Goal: Task Accomplishment & Management: Manage account settings

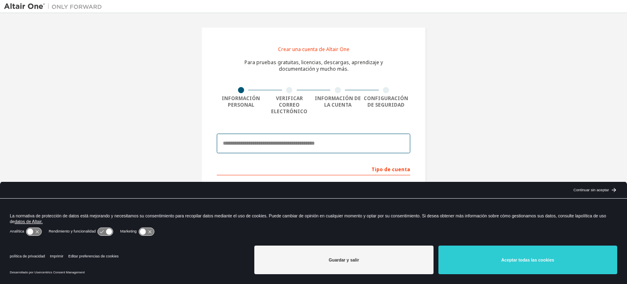
click at [291, 138] on input "email" at bounding box center [313, 143] width 193 height 20
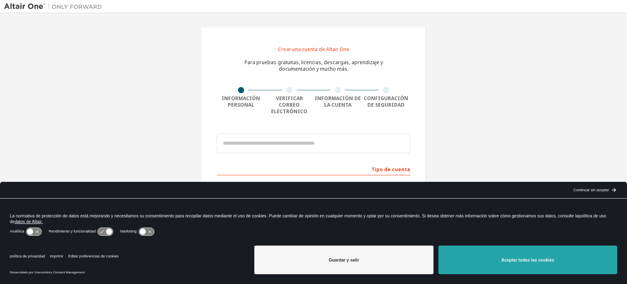
click at [543, 262] on font "Aceptar todas las cookies" at bounding box center [527, 259] width 53 height 5
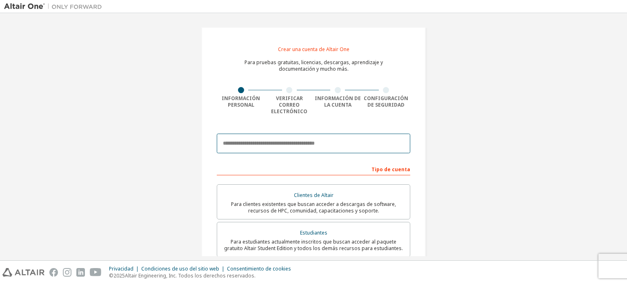
click at [328, 138] on input "email" at bounding box center [313, 143] width 193 height 20
type input "**********"
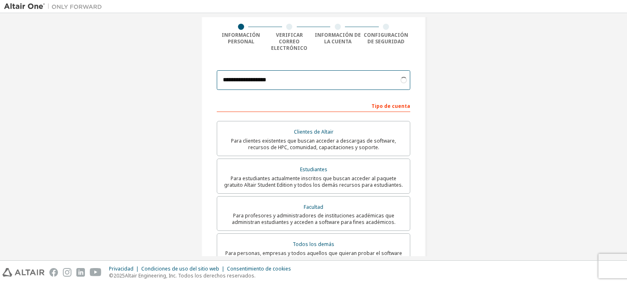
scroll to position [63, 0]
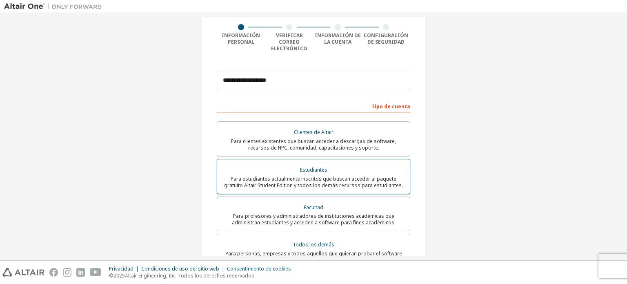
click at [343, 175] on font "Para estudiantes actualmente inscritos que buscan acceder al paquete gratuito A…" at bounding box center [313, 181] width 179 height 13
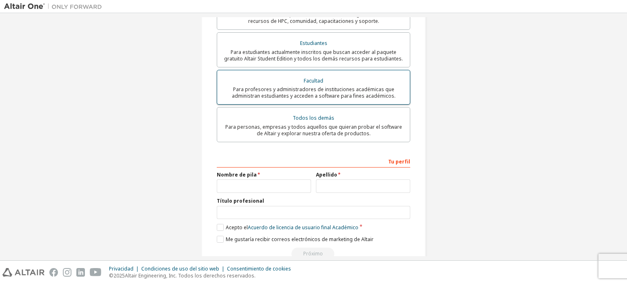
scroll to position [199, 0]
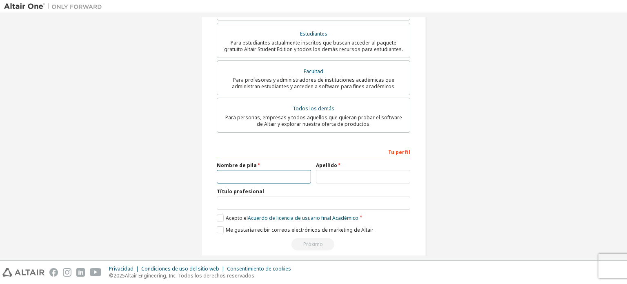
click at [276, 170] on input "text" at bounding box center [264, 176] width 94 height 13
type input "*****"
click at [320, 170] on input "text" at bounding box center [363, 176] width 94 height 13
type input "********"
click at [302, 196] on input "text" at bounding box center [313, 202] width 193 height 13
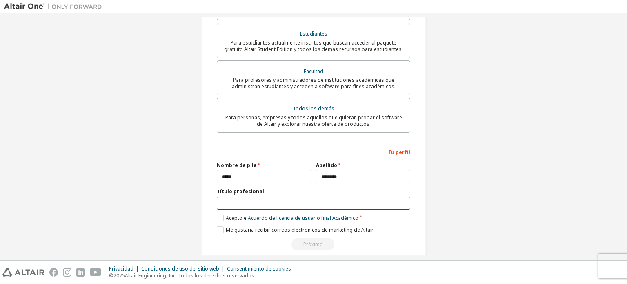
click at [237, 197] on input "text" at bounding box center [313, 202] width 193 height 13
type input "**********"
click at [219, 214] on label "Acepto el Acuerdo de licencia de usuario final Académico" at bounding box center [288, 217] width 142 height 7
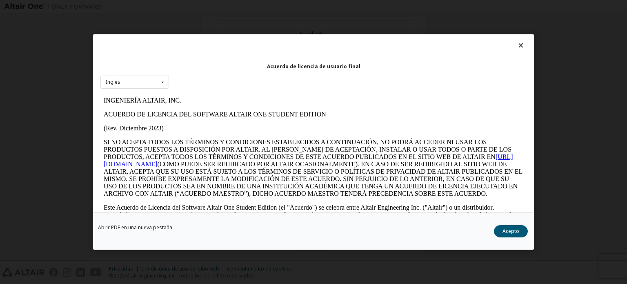
scroll to position [13, 0]
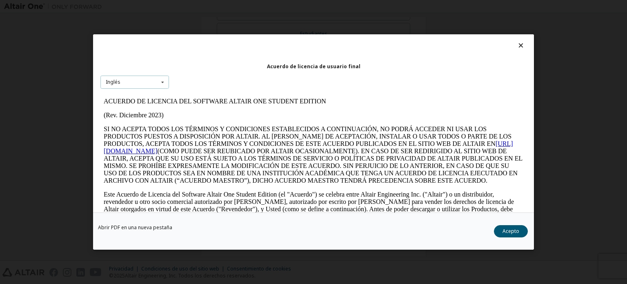
click at [124, 78] on div "Inglés Inglés" at bounding box center [134, 82] width 69 height 13
click at [269, 99] on font "ACUERDO DE LICENCIA DEL SOFTWARE ALTAIR ONE STUDENT EDITION" at bounding box center [215, 101] width 222 height 7
click at [509, 230] on font "Acepto" at bounding box center [510, 230] width 17 height 7
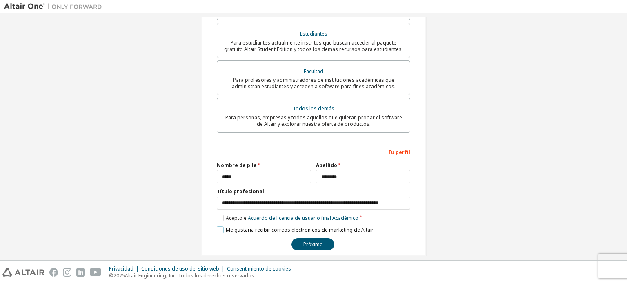
click at [219, 226] on label "Me gustaría recibir correos electrónicos de marketing de Altair" at bounding box center [295, 229] width 157 height 7
click at [304, 240] on font "Próximo" at bounding box center [313, 243] width 20 height 7
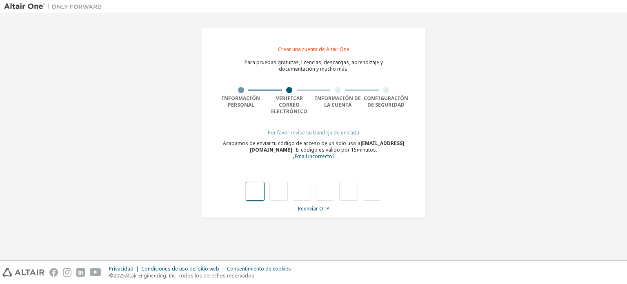
type input "*"
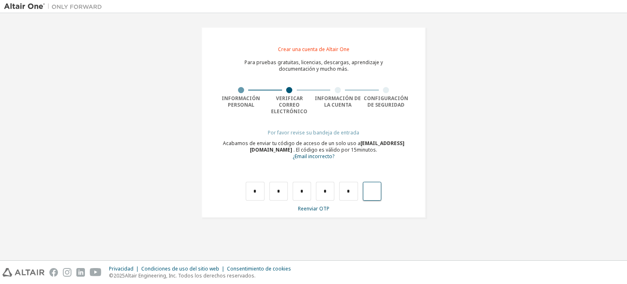
type input "*"
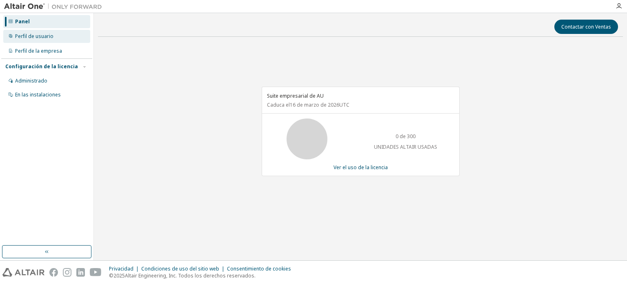
click at [47, 33] on font "Perfil de usuario" at bounding box center [34, 36] width 38 height 7
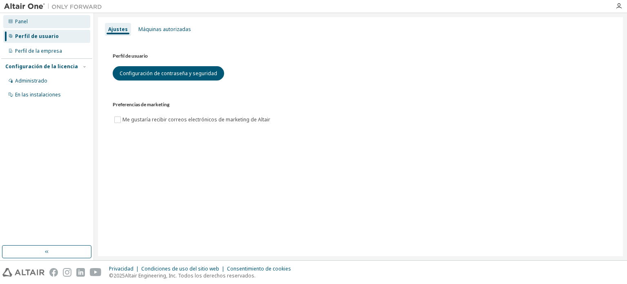
click at [49, 22] on div "Panel" at bounding box center [46, 21] width 87 height 13
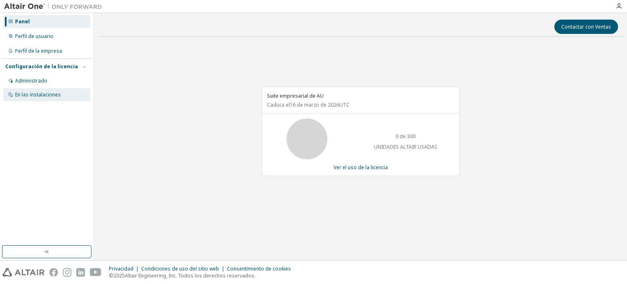
click at [36, 95] on font "En las instalaciones" at bounding box center [38, 94] width 46 height 7
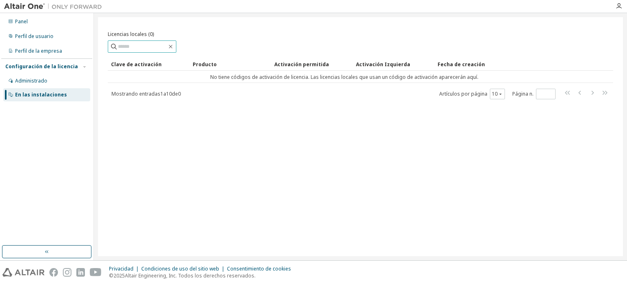
click at [139, 48] on input "text" at bounding box center [142, 46] width 49 height 8
paste input "**********"
drag, startPoint x: 174, startPoint y: 48, endPoint x: 155, endPoint y: 51, distance: 19.9
click at [155, 51] on span "**********" at bounding box center [142, 46] width 69 height 12
type input "**********"
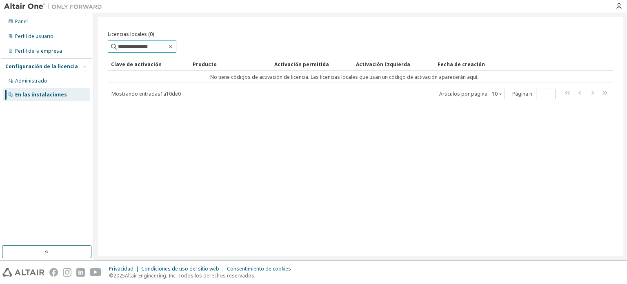
drag, startPoint x: 158, startPoint y: 49, endPoint x: 76, endPoint y: 60, distance: 82.8
click at [76, 60] on div "**********" at bounding box center [313, 136] width 627 height 247
click at [57, 82] on div "Administrado" at bounding box center [46, 80] width 87 height 13
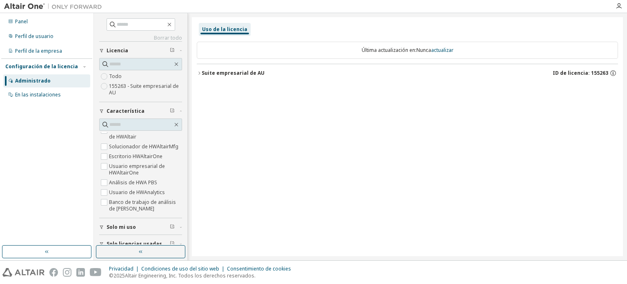
scroll to position [15, 0]
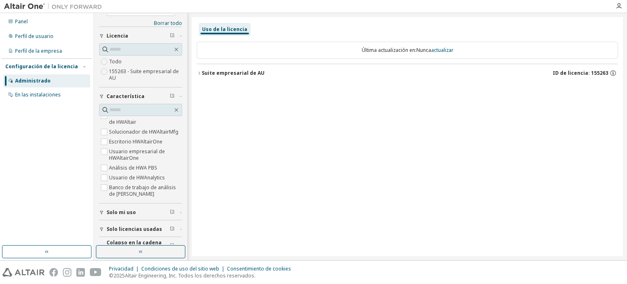
click at [170, 19] on div "Borrar todo Colapso en la cadena compartida Solo licencias usadas Solo mi uso C…" at bounding box center [140, 128] width 83 height 249
click at [170, 24] on font "Borrar todo" at bounding box center [168, 23] width 28 height 7
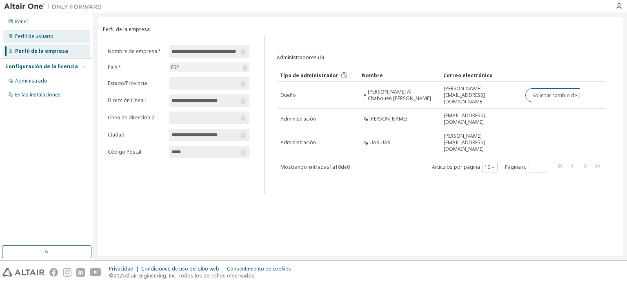
click at [65, 39] on div "Perfil de usuario" at bounding box center [46, 36] width 87 height 13
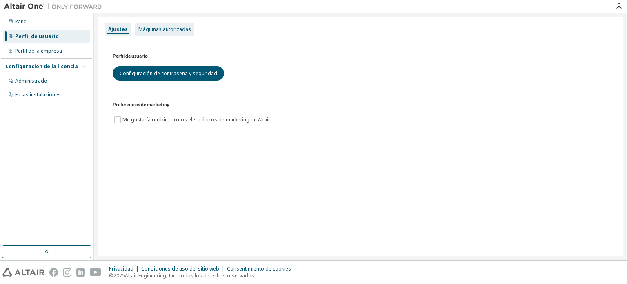
click at [154, 30] on font "Máquinas autorizadas" at bounding box center [164, 29] width 53 height 7
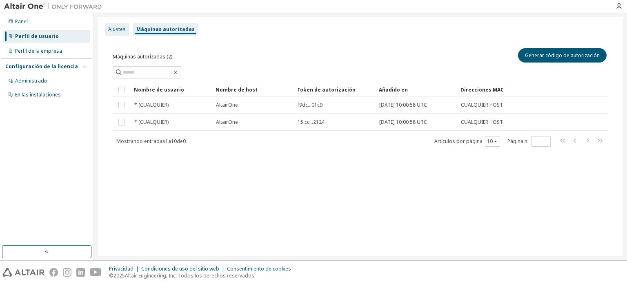
click at [117, 31] on font "Ajustes" at bounding box center [117, 29] width 18 height 7
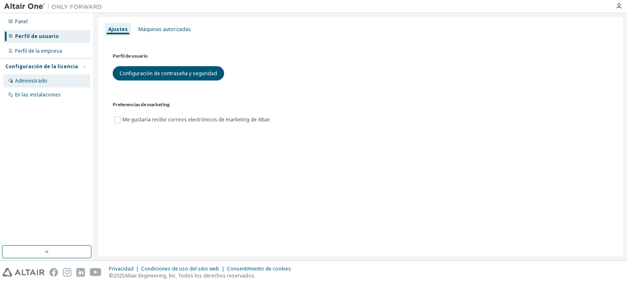
click at [52, 80] on div "Administrado" at bounding box center [46, 80] width 87 height 13
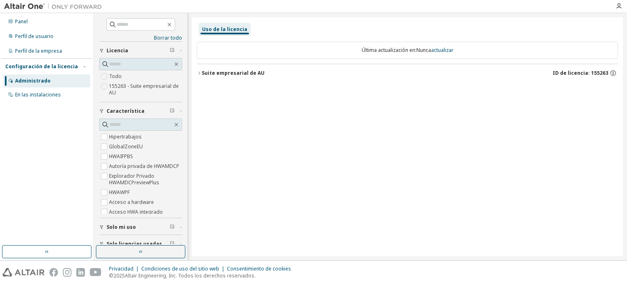
click at [213, 68] on button "Suite empresarial de AU ID de licencia: 155263" at bounding box center [407, 73] width 421 height 18
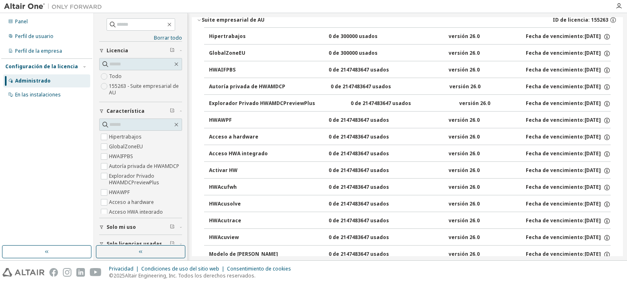
scroll to position [54, 0]
click at [49, 180] on div "Panel Perfil de usuario Perfil de la empresa Configuración de la licencia Admin…" at bounding box center [46, 129] width 91 height 230
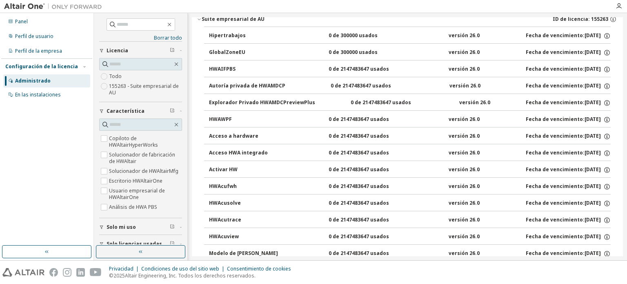
scroll to position [0, 0]
